Goal: Task Accomplishment & Management: Manage account settings

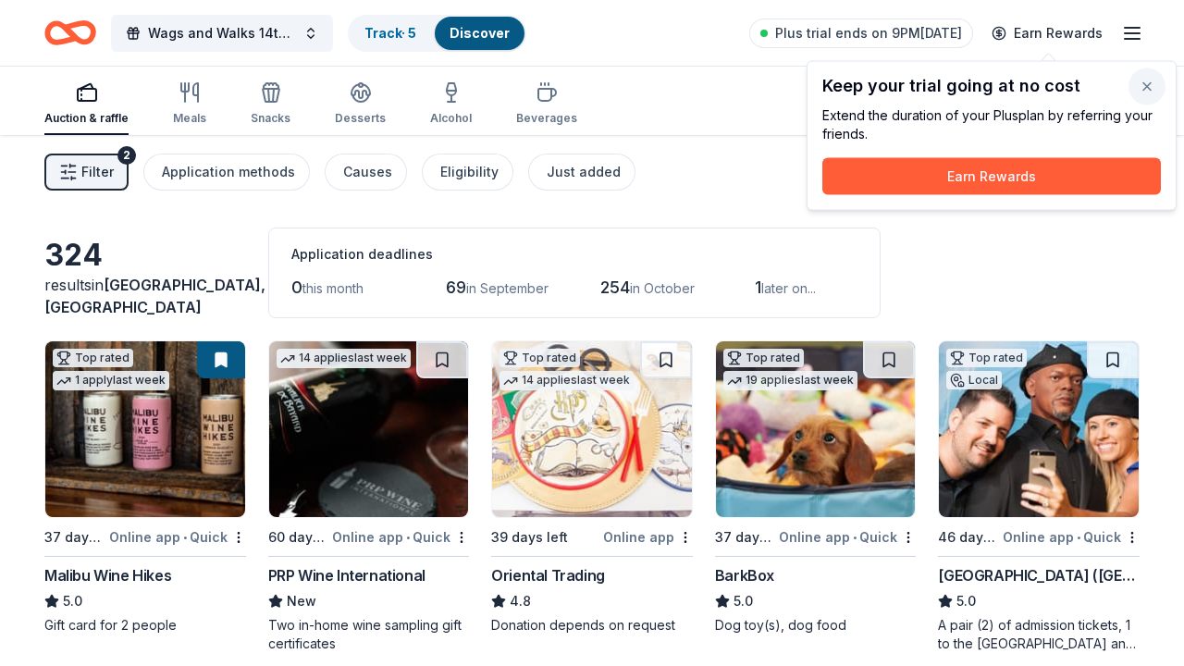
click at [1158, 81] on button "button" at bounding box center [1147, 86] width 37 height 37
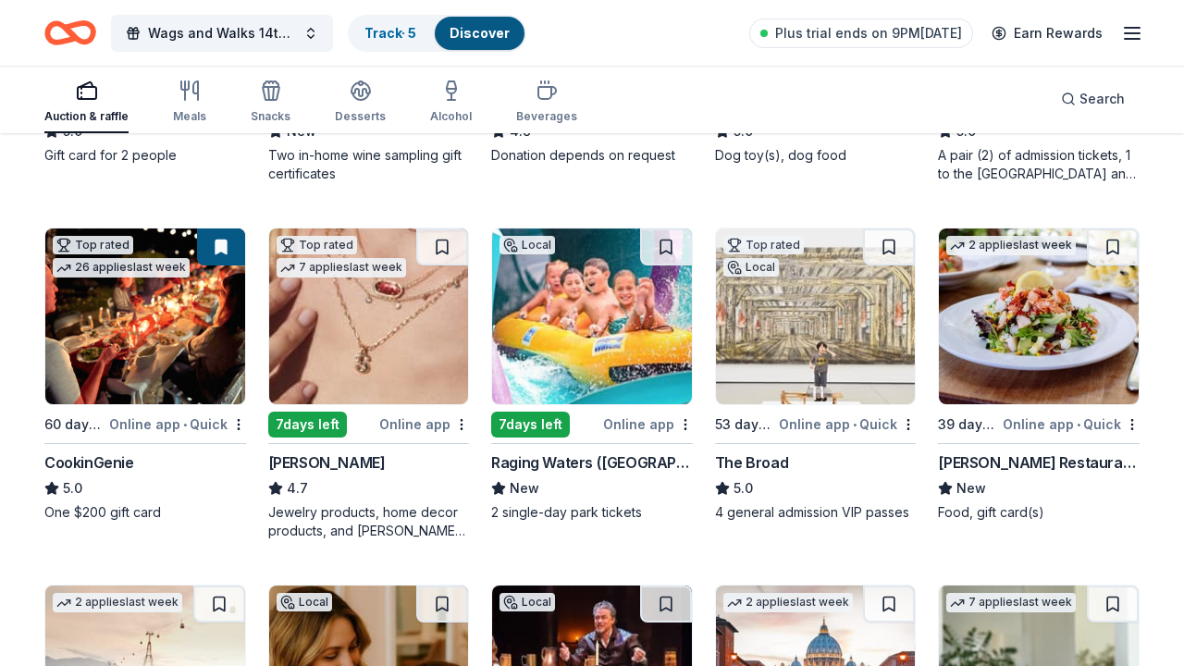
scroll to position [232, 0]
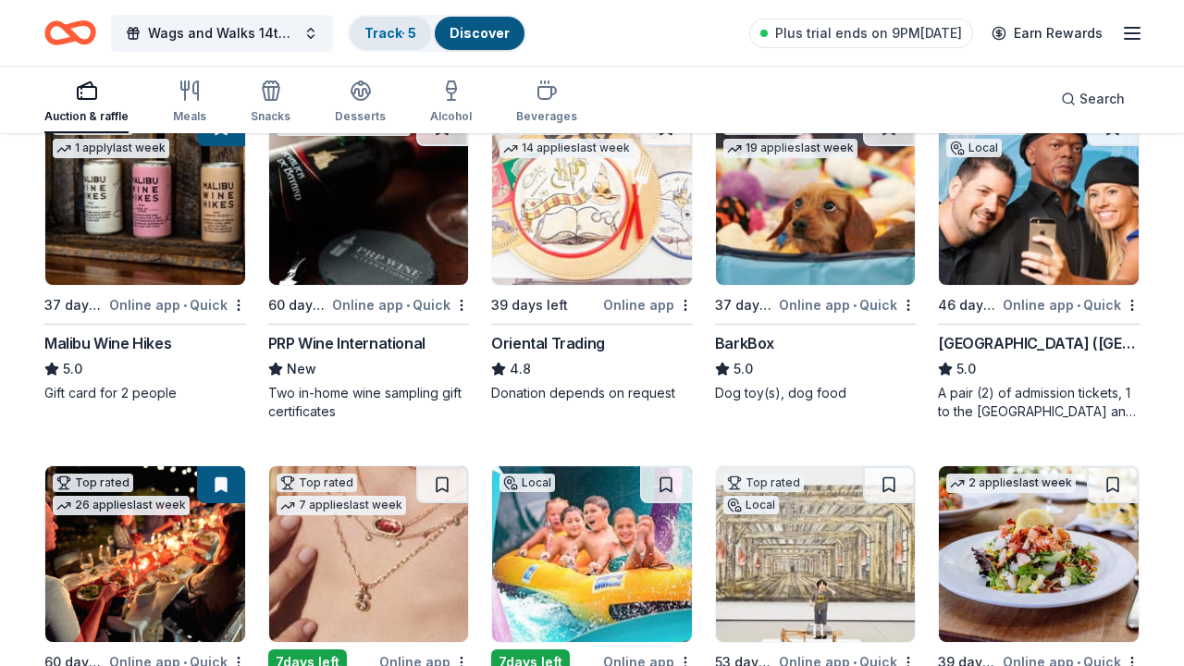
click at [386, 38] on link "Track · 5" at bounding box center [390, 33] width 52 height 16
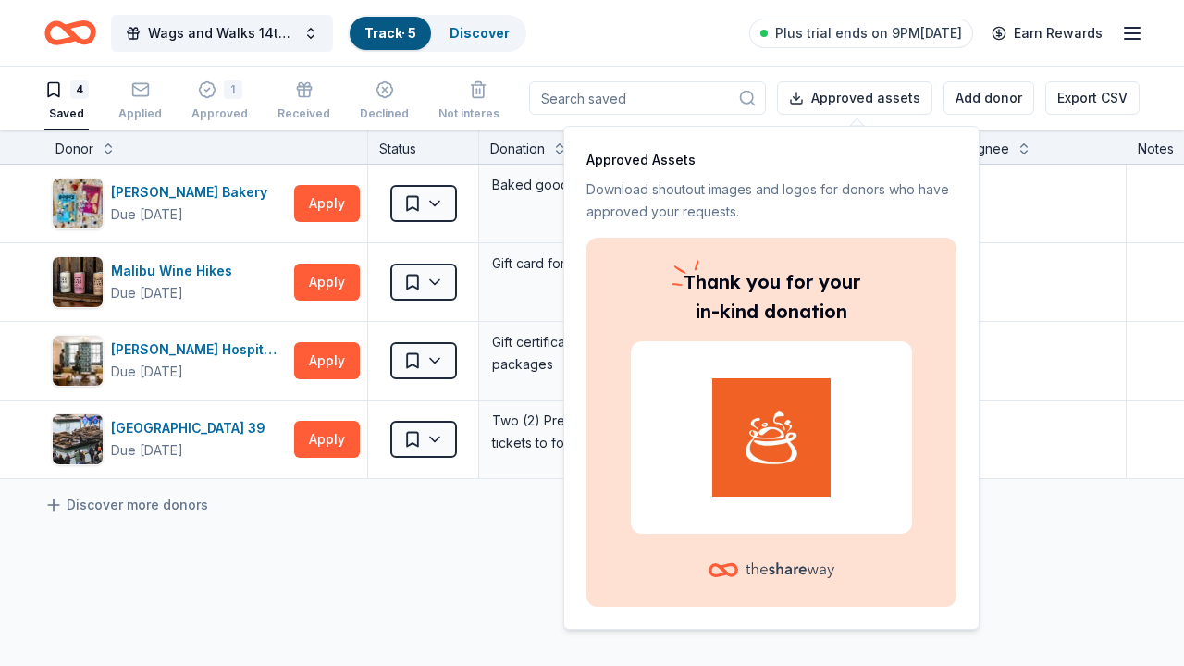
click at [1049, 563] on div "[PERSON_NAME] Bakery Due [DATE] Apply Saved Baked goods Website Malibu Wine Hik…" at bounding box center [724, 496] width 1449 height 662
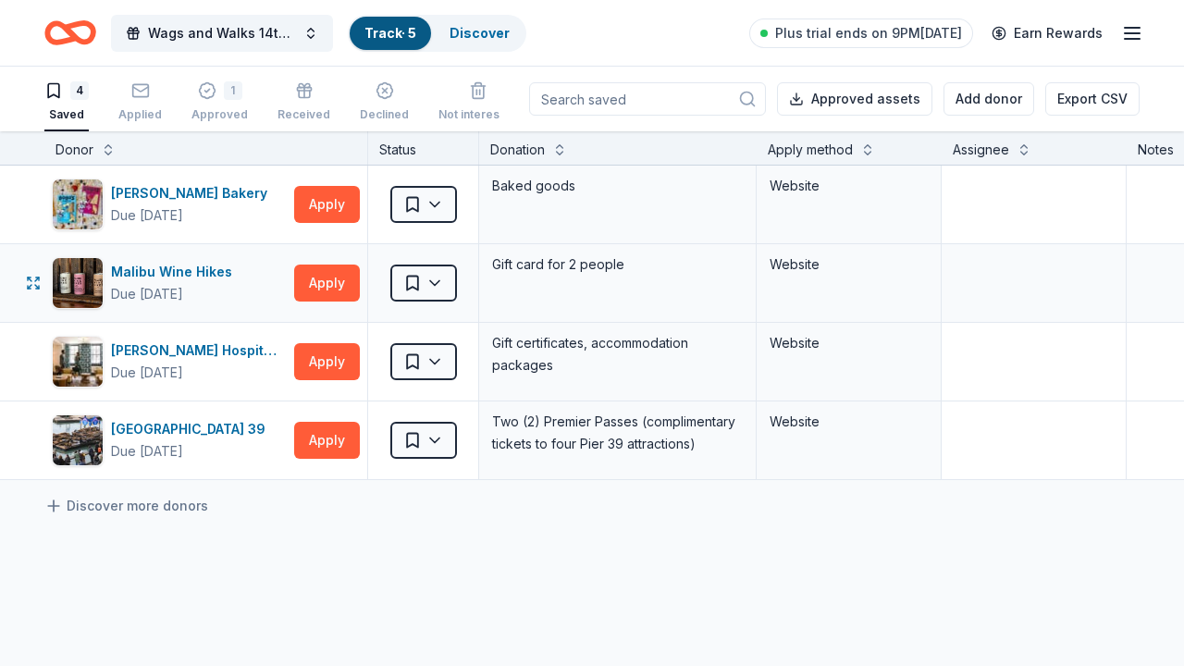
scroll to position [0, 0]
click at [197, 106] on div "1 Approved" at bounding box center [219, 101] width 56 height 41
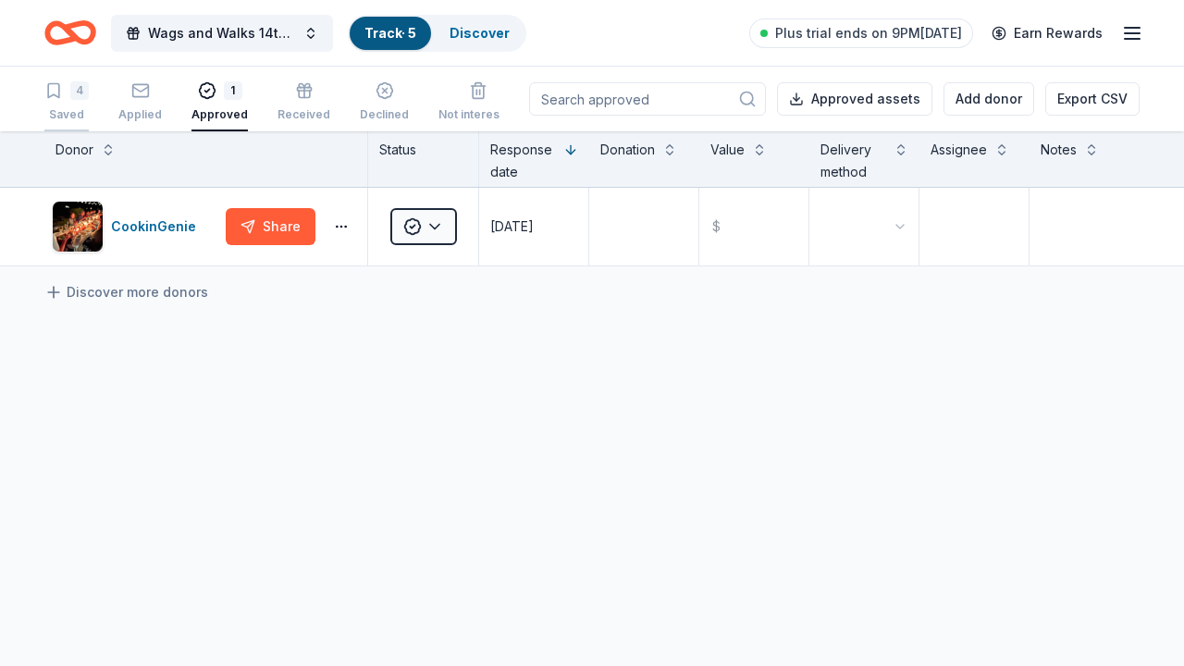
click at [46, 106] on div "4 Saved" at bounding box center [66, 101] width 44 height 41
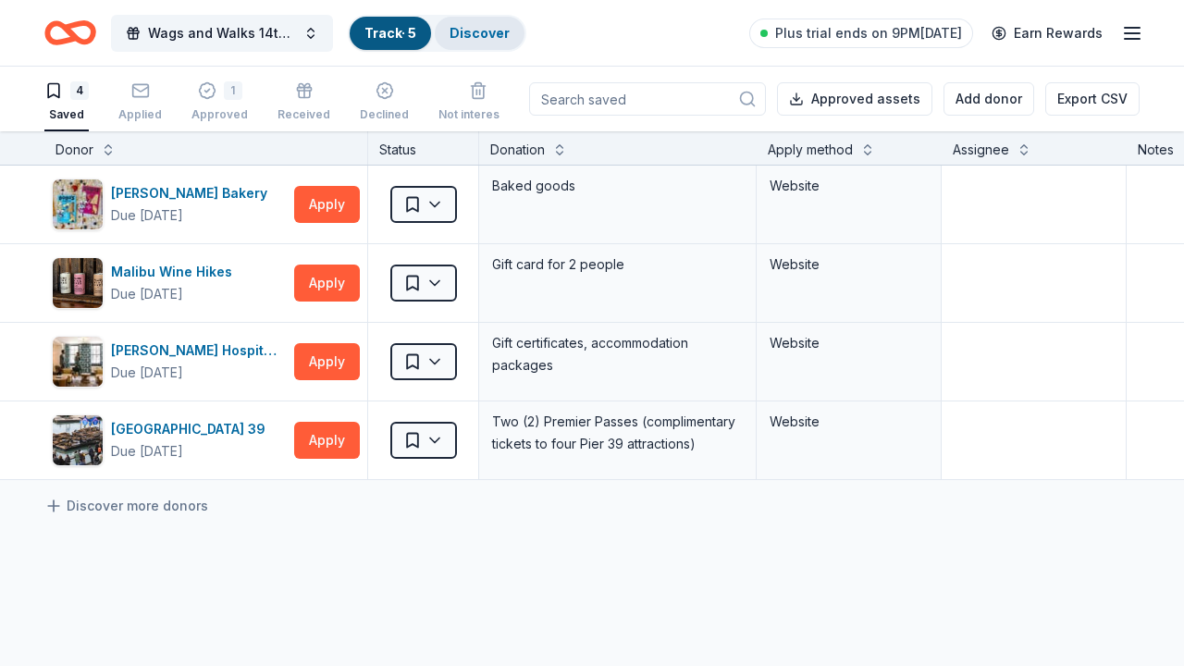
click at [463, 40] on link "Discover" at bounding box center [480, 33] width 60 height 16
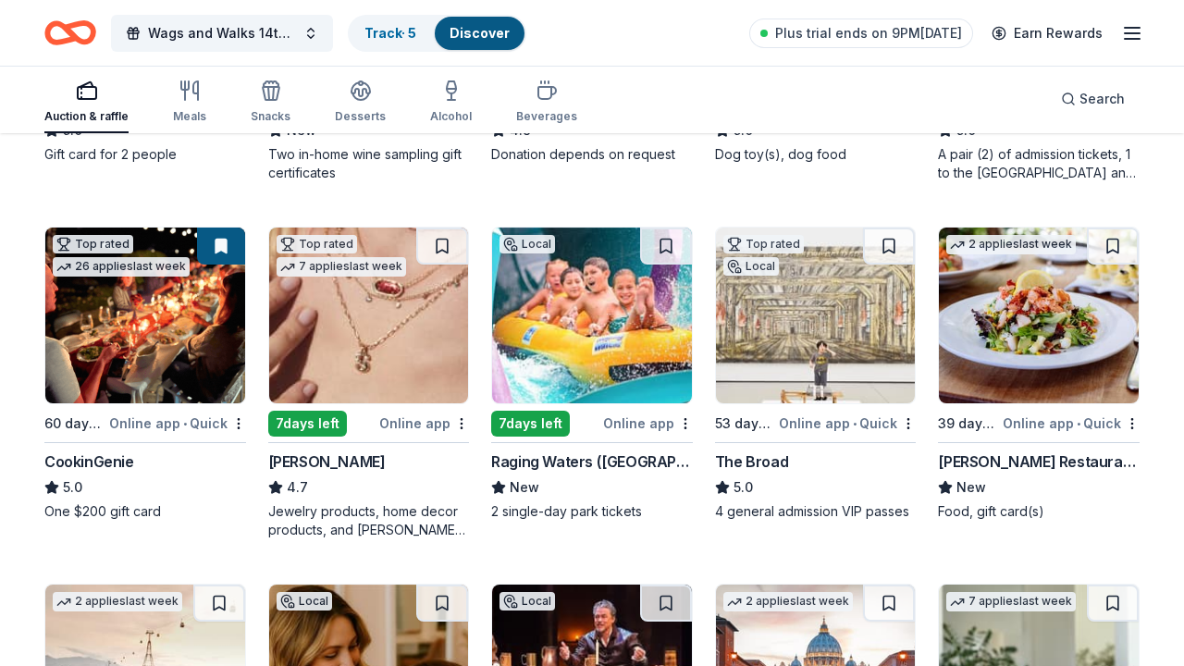
scroll to position [472, 0]
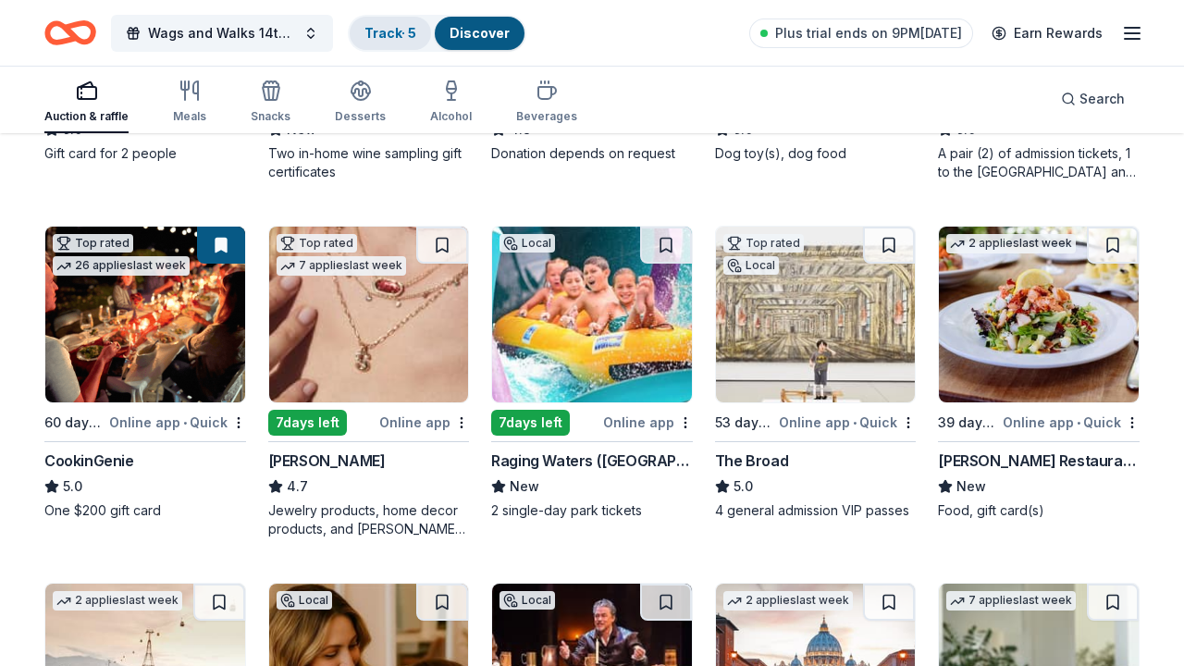
click at [364, 32] on link "Track · 5" at bounding box center [390, 33] width 52 height 16
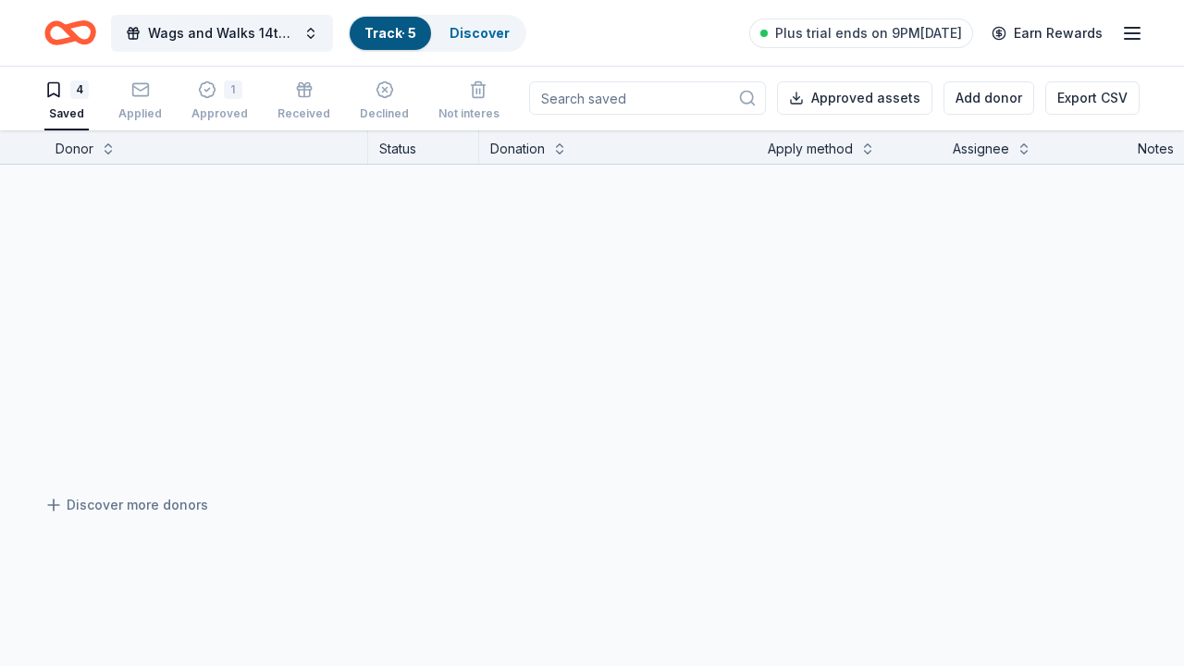
scroll to position [1, 0]
